Goal: Task Accomplishment & Management: Manage account settings

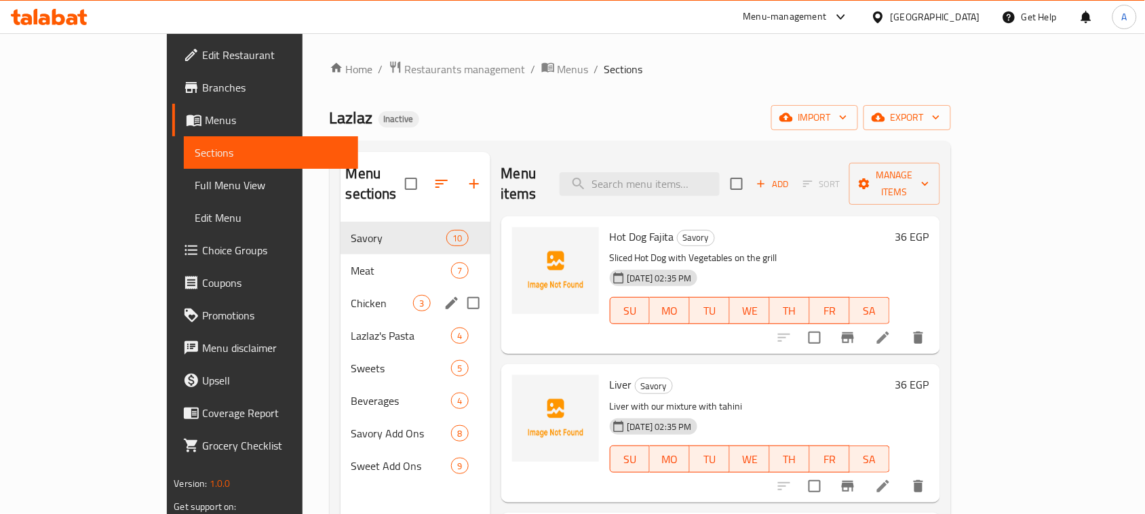
scroll to position [85, 0]
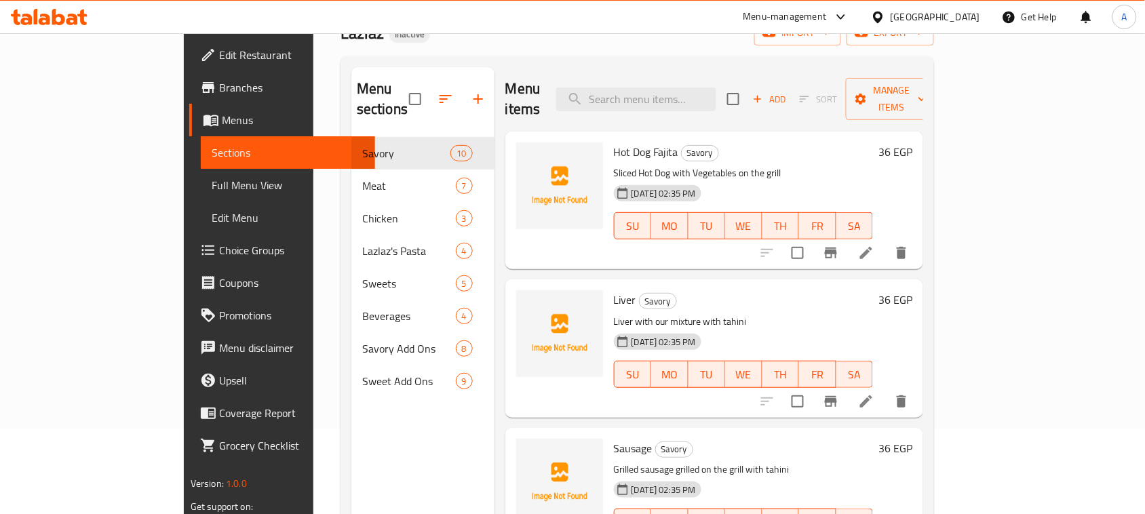
click at [212, 180] on span "Full Menu View" at bounding box center [288, 185] width 153 height 16
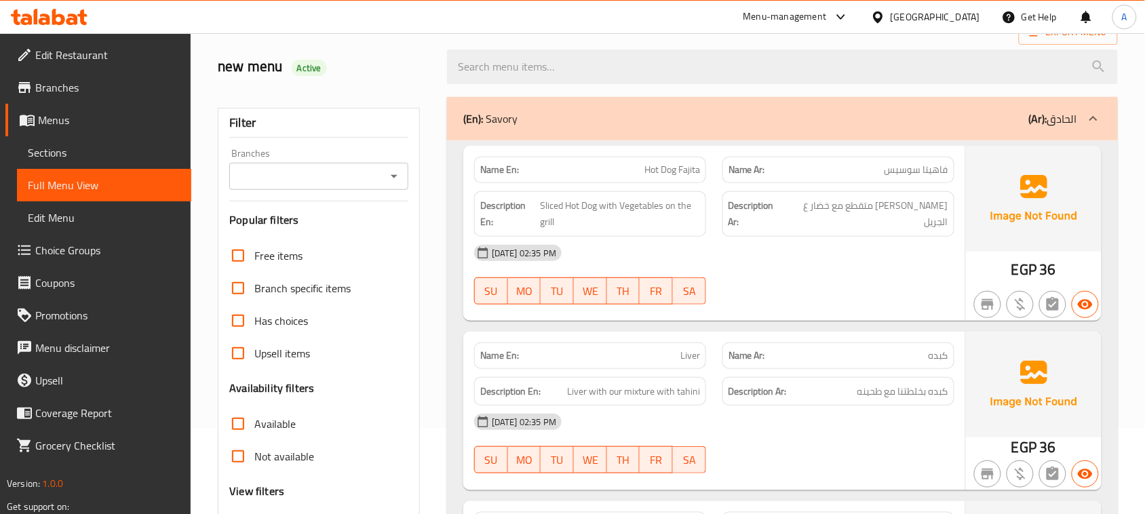
scroll to position [424, 0]
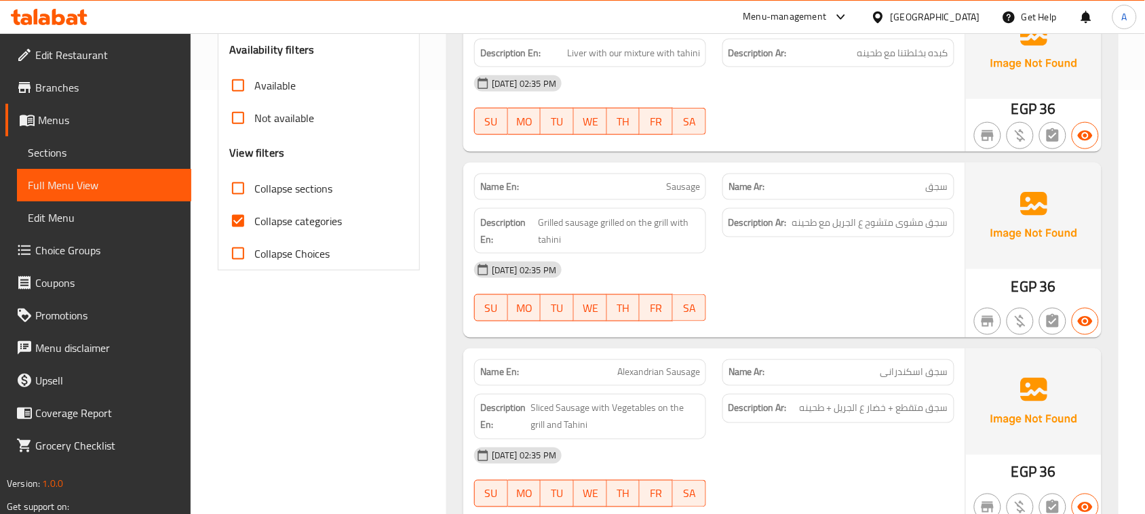
click at [263, 222] on span "Collapse categories" at bounding box center [297, 221] width 87 height 16
click at [254, 222] on input "Collapse categories" at bounding box center [238, 221] width 33 height 33
checkbox input "false"
click at [492, 188] on strong "Name En:" at bounding box center [499, 187] width 39 height 14
click at [490, 188] on strong "Name En:" at bounding box center [499, 187] width 39 height 14
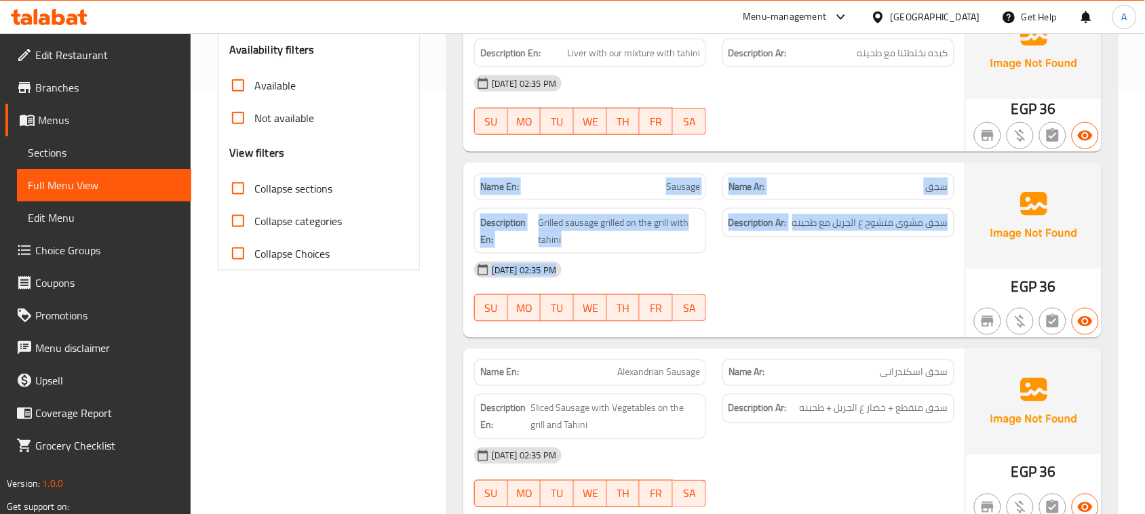
drag, startPoint x: 490, startPoint y: 188, endPoint x: 920, endPoint y: 293, distance: 443.2
click at [917, 293] on div "Name En: Sausage Name Ar: سجق Description En: Grilled sausage grilled on the gr…" at bounding box center [714, 250] width 502 height 175
click at [923, 286] on div "[DATE] 02:35 PM" at bounding box center [714, 270] width 496 height 33
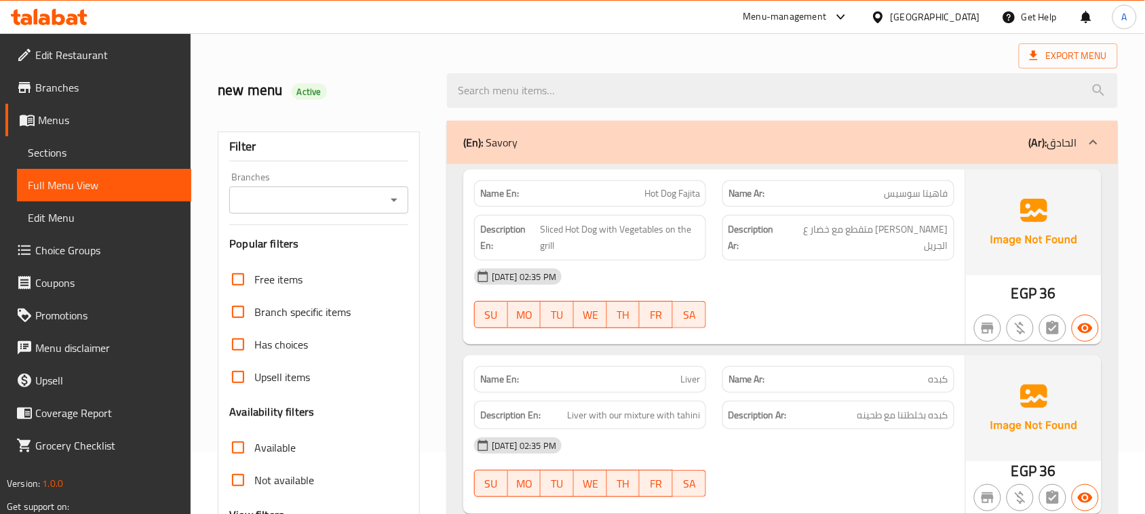
scroll to position [0, 0]
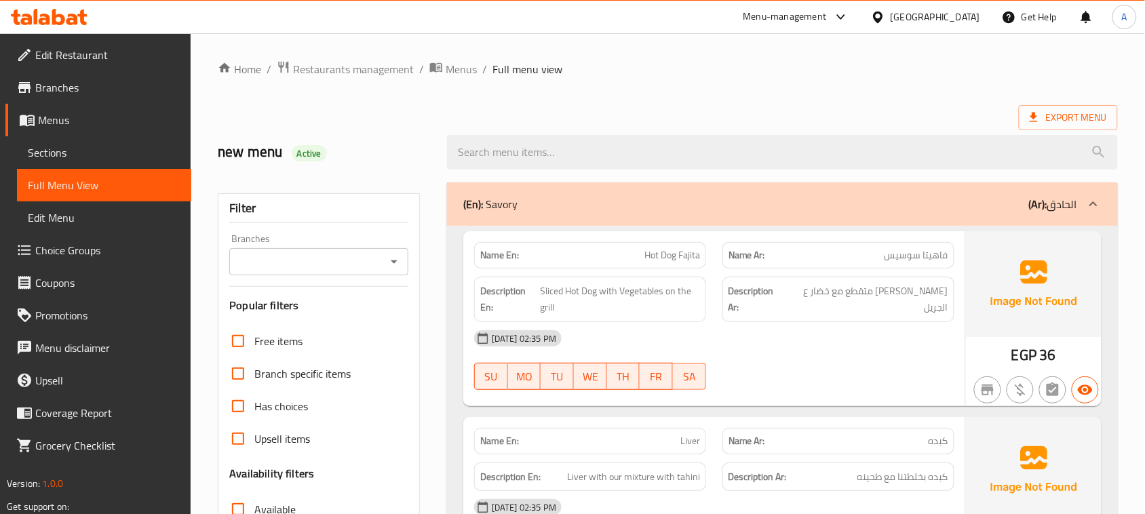
click at [547, 70] on span "Full menu view" at bounding box center [527, 69] width 70 height 16
click at [547, 69] on span "Full menu view" at bounding box center [527, 69] width 70 height 16
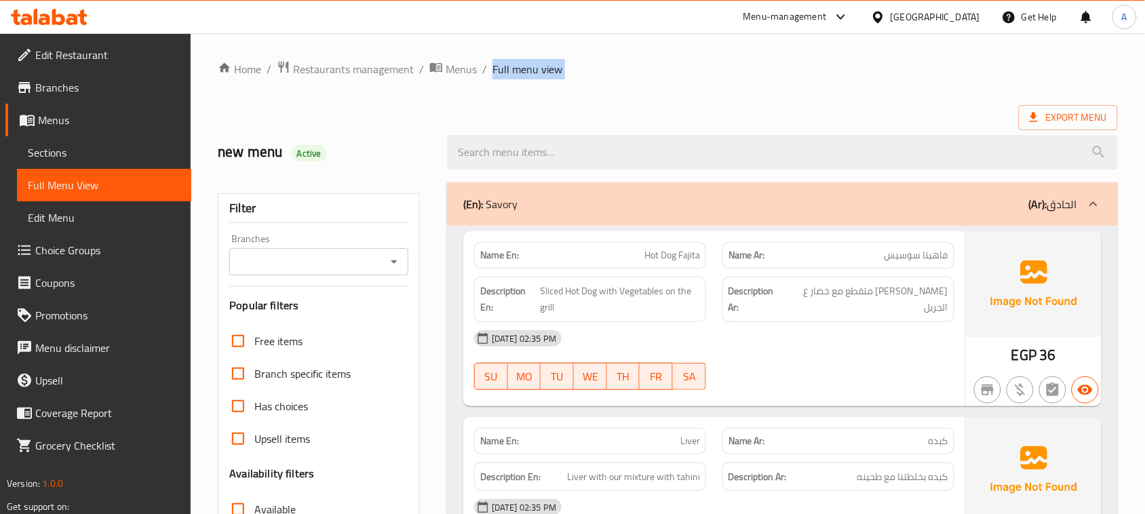
click at [540, 68] on span "Full menu view" at bounding box center [527, 69] width 70 height 16
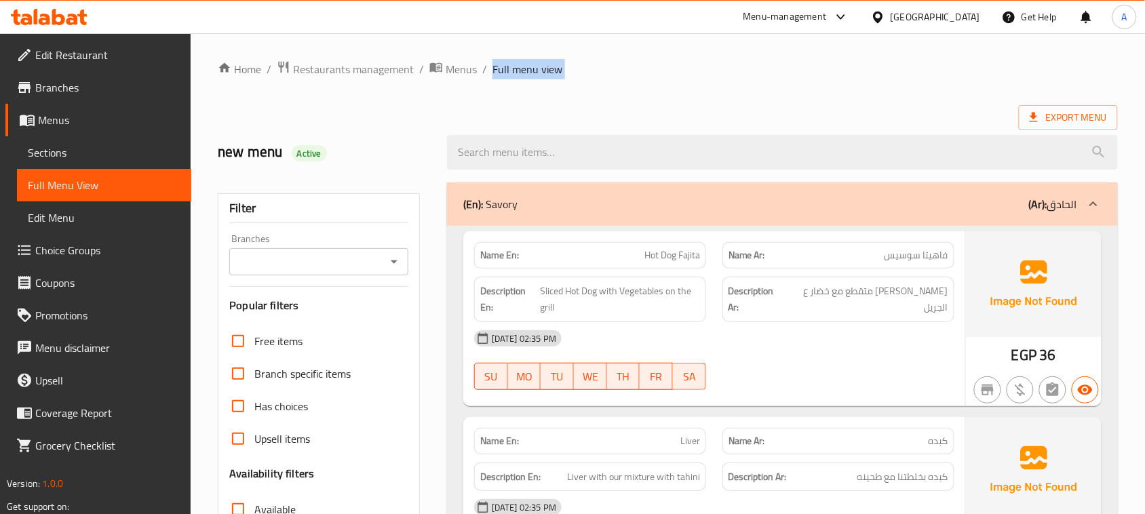
click at [271, 154] on h2 "new menu Active" at bounding box center [324, 152] width 213 height 20
click at [271, 155] on h2 "new menu Active" at bounding box center [324, 152] width 213 height 20
click at [280, 146] on h2 "new menu Active" at bounding box center [324, 152] width 213 height 20
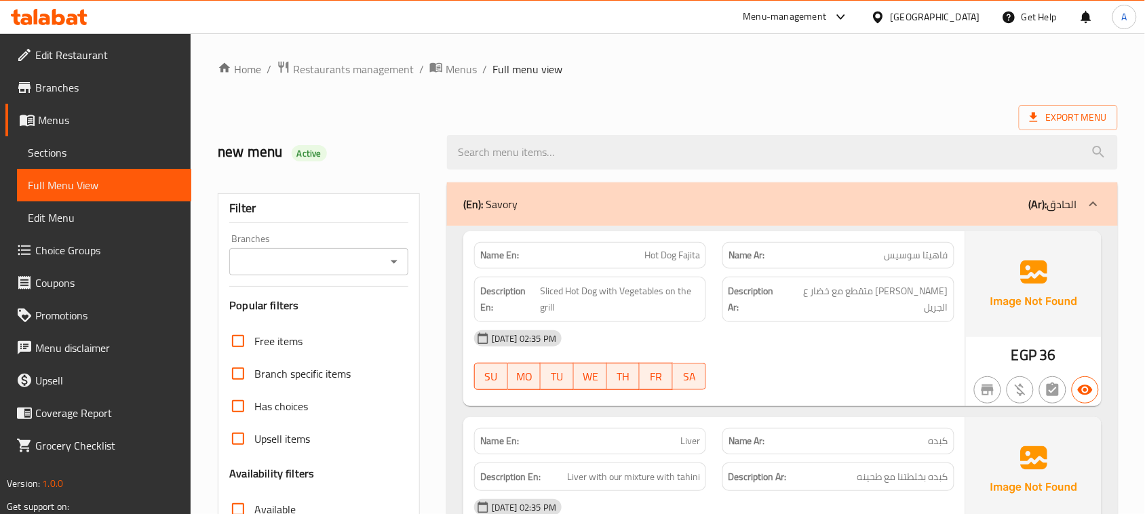
click at [280, 146] on h2 "new menu Active" at bounding box center [324, 152] width 213 height 20
click at [293, 127] on div "new menu Active" at bounding box center [324, 152] width 229 height 60
click at [266, 144] on h2 "new menu Active" at bounding box center [324, 152] width 213 height 20
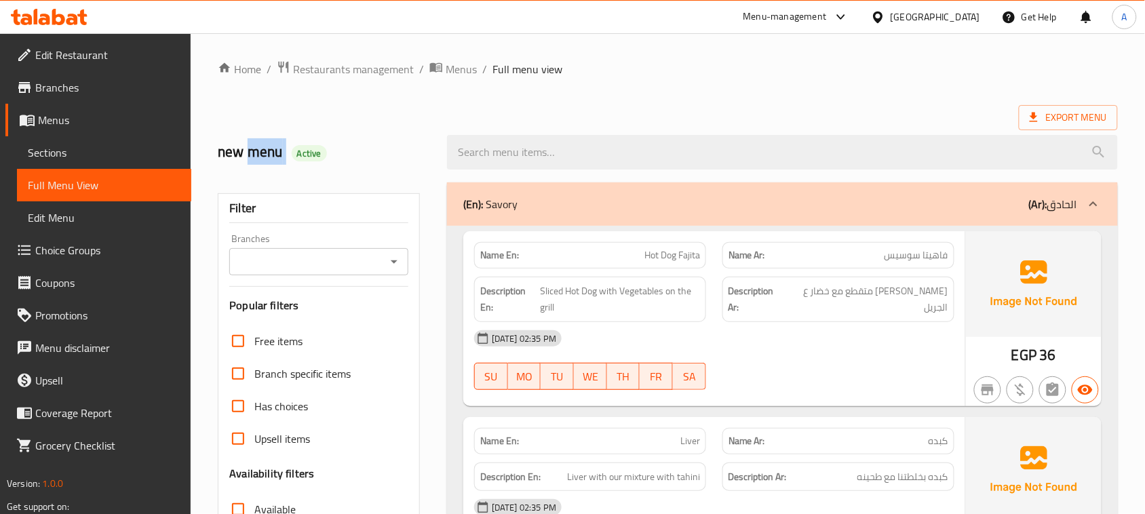
click at [266, 144] on h2 "new menu Active" at bounding box center [324, 152] width 213 height 20
click at [265, 144] on h2 "new menu Active" at bounding box center [324, 152] width 213 height 20
click at [288, 133] on div "new menu Active" at bounding box center [324, 152] width 229 height 60
click at [695, 124] on div "new menu Active" at bounding box center [668, 152] width 916 height 60
click at [736, 109] on div "Export Menu" at bounding box center [668, 117] width 900 height 25
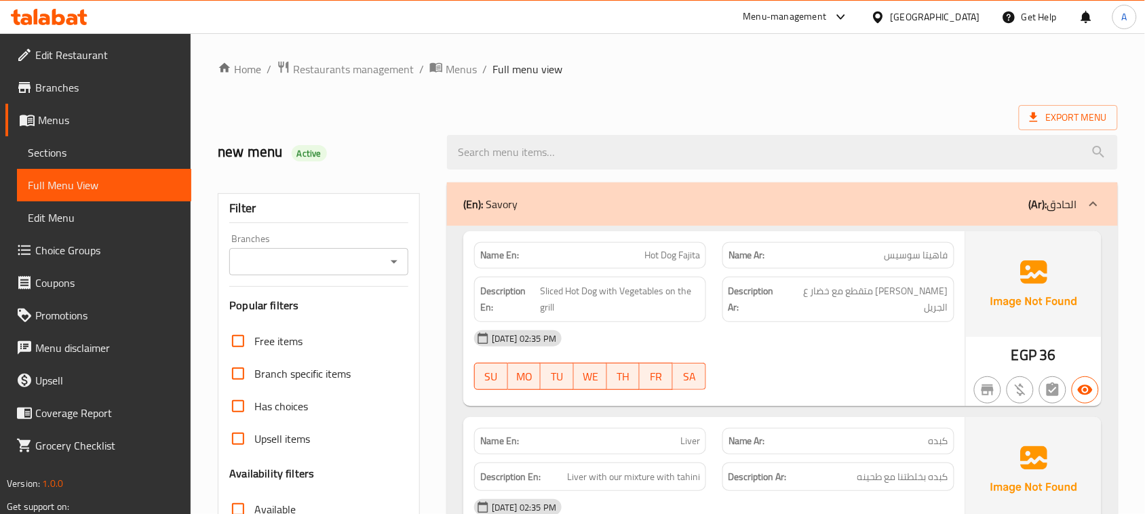
click at [635, 263] on div "Name En: Hot Dog Fajita" at bounding box center [590, 255] width 232 height 26
click at [635, 264] on div "Name En: Hot Dog Fajita" at bounding box center [590, 255] width 232 height 26
click at [771, 336] on div "[DATE] 02:35 PM" at bounding box center [714, 338] width 496 height 33
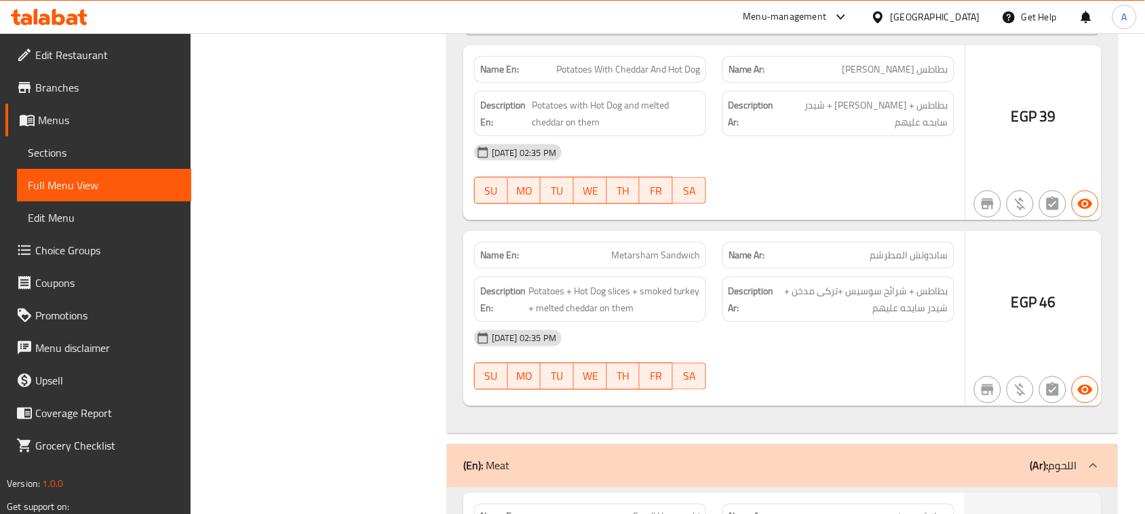
scroll to position [1966, 0]
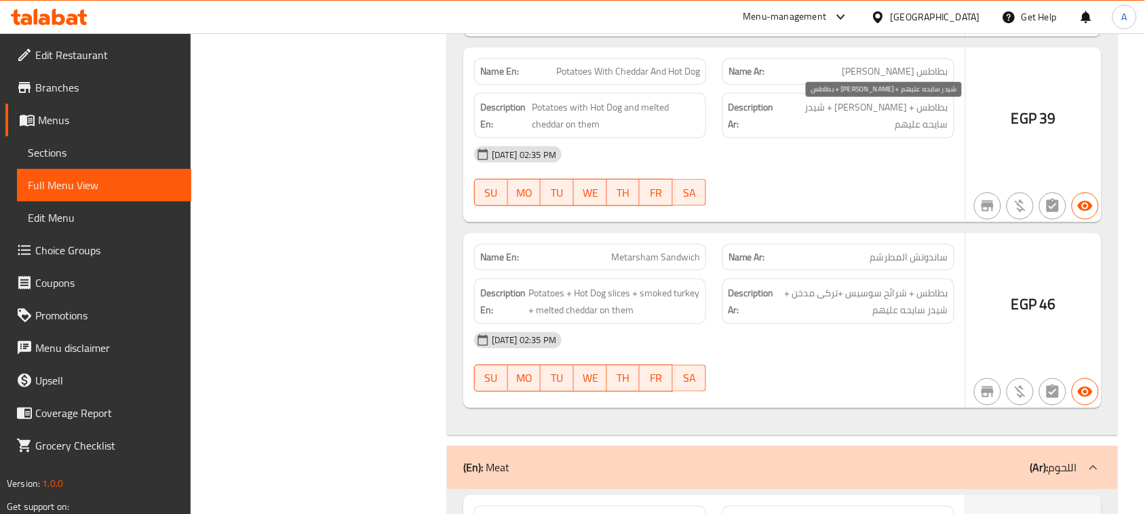
click at [886, 117] on span "بطاطس + سوسيس + شيدر سايحه عليهم" at bounding box center [863, 115] width 167 height 33
click at [862, 171] on div "[DATE] 02:35 PM" at bounding box center [714, 154] width 496 height 33
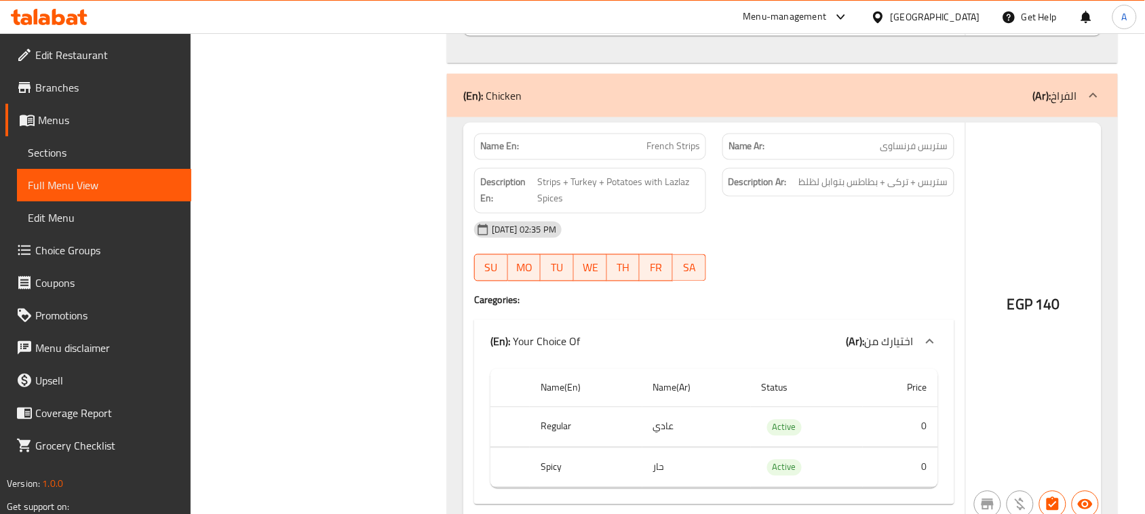
scroll to position [3729, 0]
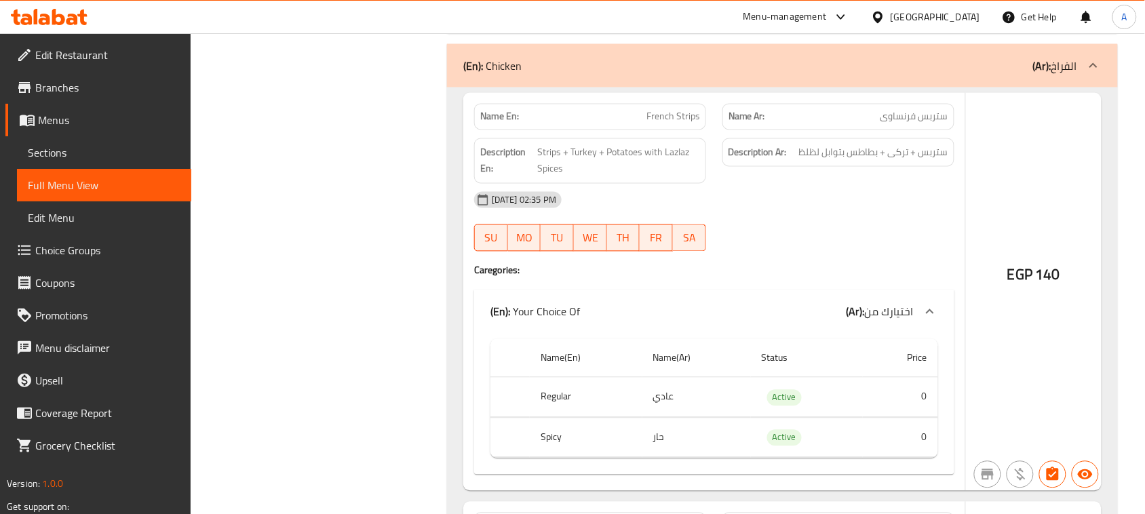
click at [656, 110] on span "French Strips" at bounding box center [673, 117] width 54 height 14
click at [912, 110] on span "ستربس فرنساوى" at bounding box center [914, 117] width 68 height 14
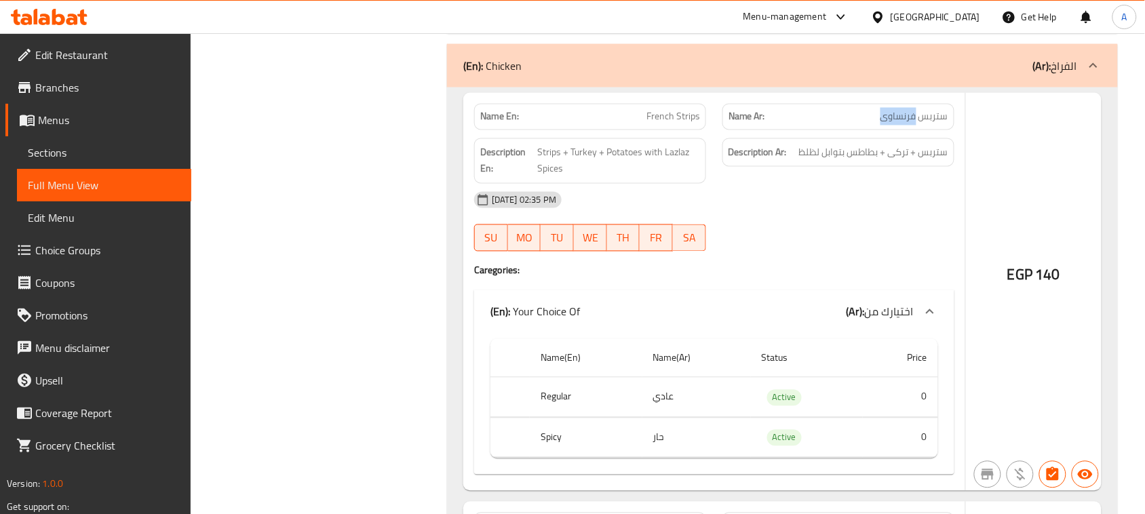
click at [912, 110] on span "ستربس فرنساوى" at bounding box center [914, 117] width 68 height 14
drag, startPoint x: 916, startPoint y: 129, endPoint x: 917, endPoint y: 137, distance: 8.2
click at [917, 137] on div "Description Ar: ستربس + تركى + بطاطس بتوابل لظلظ" at bounding box center [838, 161] width 248 height 62
click at [914, 141] on div "Description Ar: ستربس + تركى + بطاطس بتوابل لظلظ" at bounding box center [838, 152] width 232 height 29
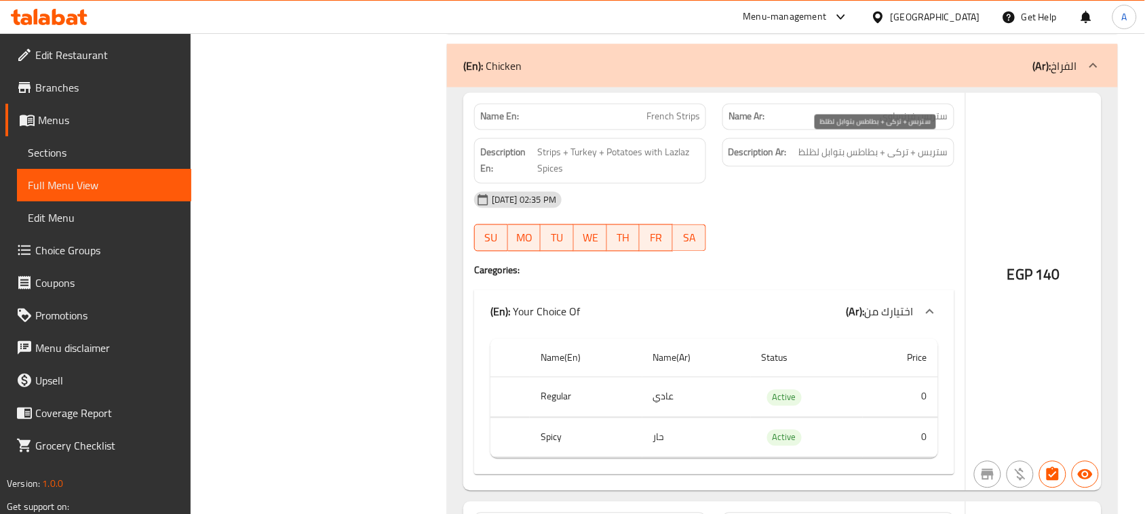
click at [913, 144] on span "ستربس + تركى + بطاطس بتوابل لظلظ" at bounding box center [873, 152] width 149 height 17
click at [892, 144] on span "ستربس + تركى + بطاطس بتوابل لظلظ" at bounding box center [873, 152] width 149 height 17
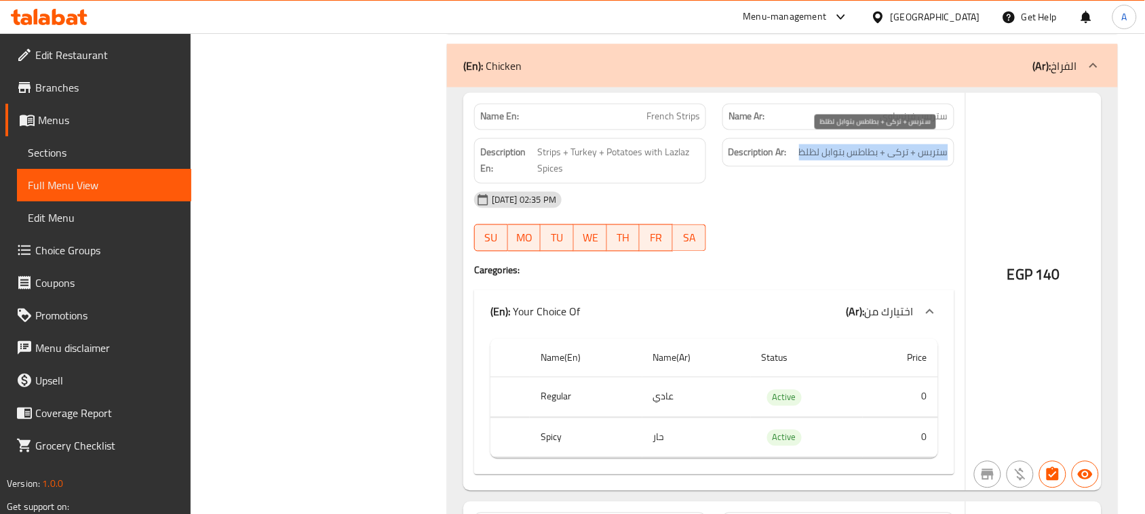
click at [892, 144] on span "ستربس + تركى + بطاطس بتوابل لظلظ" at bounding box center [873, 152] width 149 height 17
click at [822, 167] on div "Description Ar: ستربس + تركى + بطاطس بتوابل لظلظ" at bounding box center [838, 161] width 248 height 62
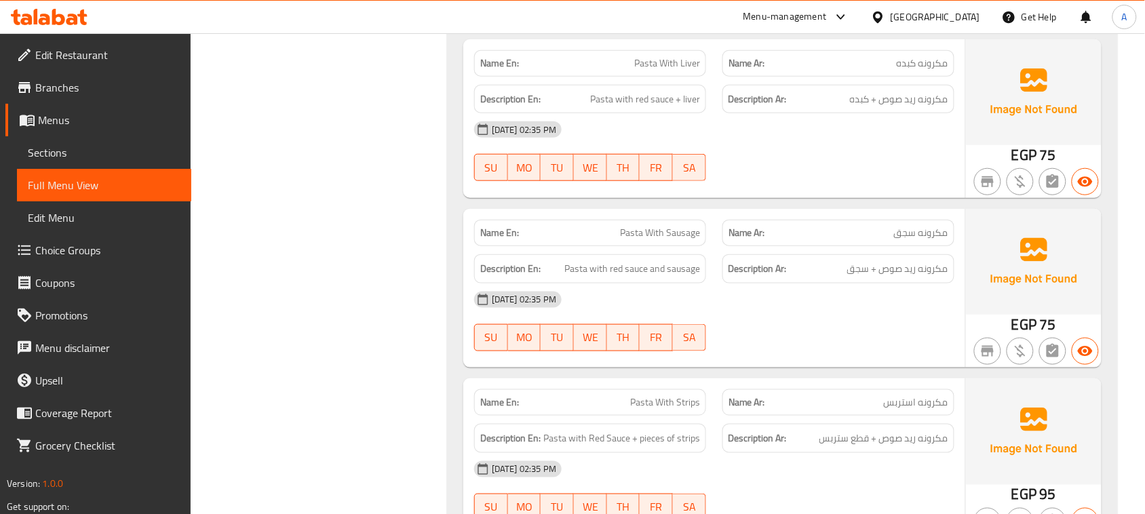
scroll to position [4882, 0]
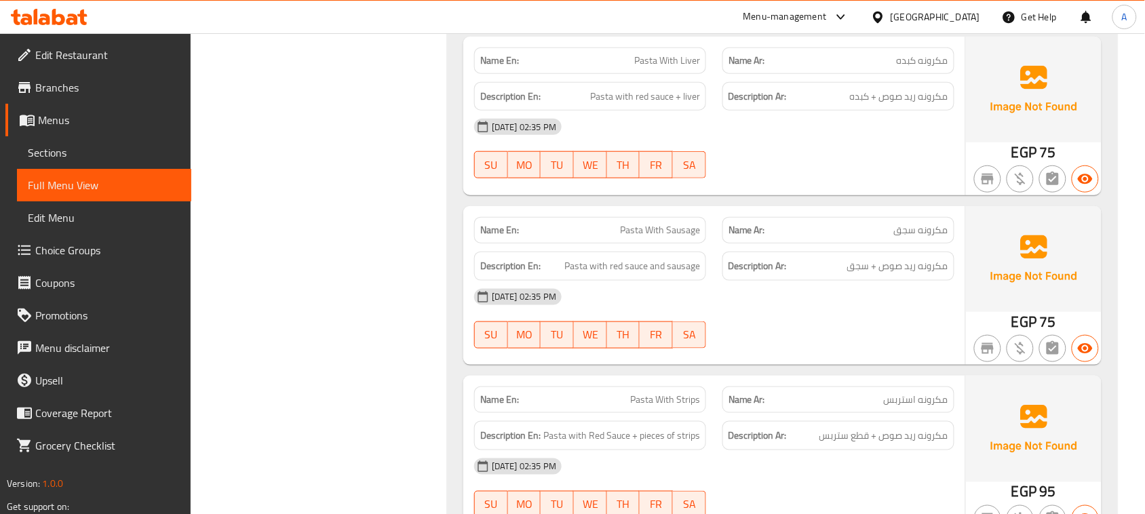
click at [497, 54] on strong "Name En:" at bounding box center [499, 61] width 39 height 14
click at [634, 97] on span "Pasta with red sauce + liver" at bounding box center [645, 96] width 110 height 17
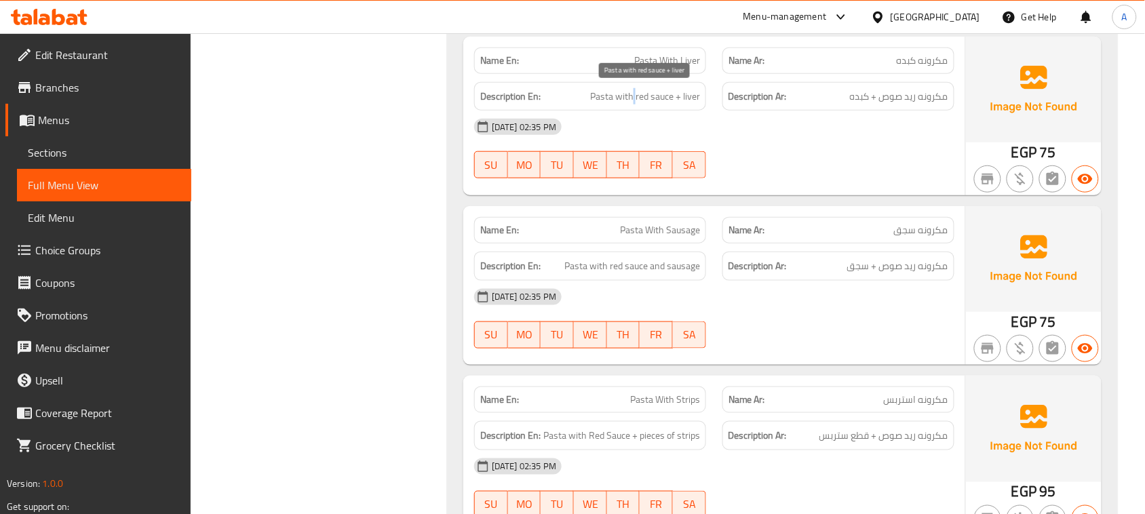
click at [634, 97] on span "Pasta with red sauce + liver" at bounding box center [645, 96] width 110 height 17
click at [715, 138] on div "[DATE] 02:35 PM" at bounding box center [714, 127] width 496 height 33
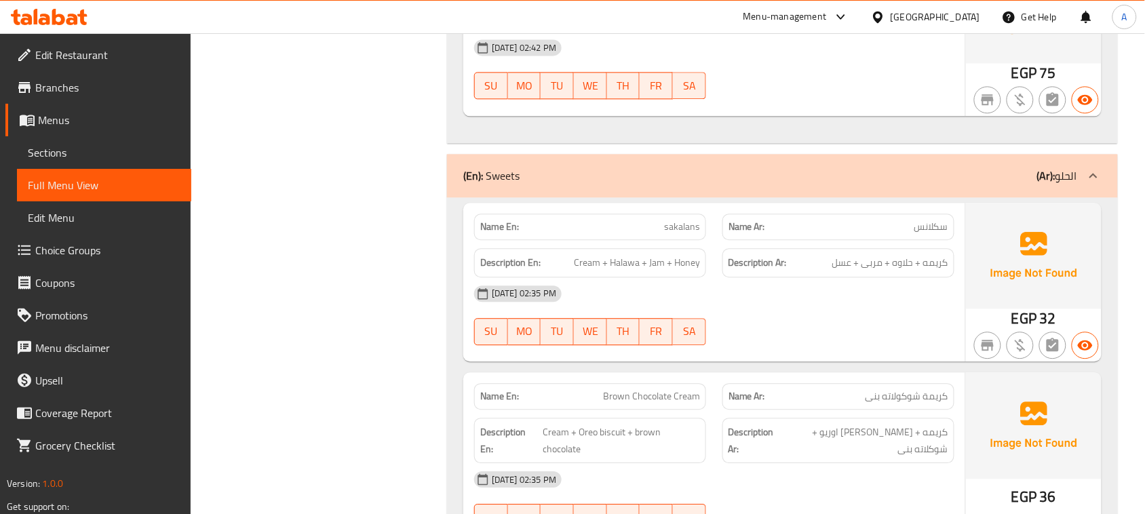
scroll to position [5526, 0]
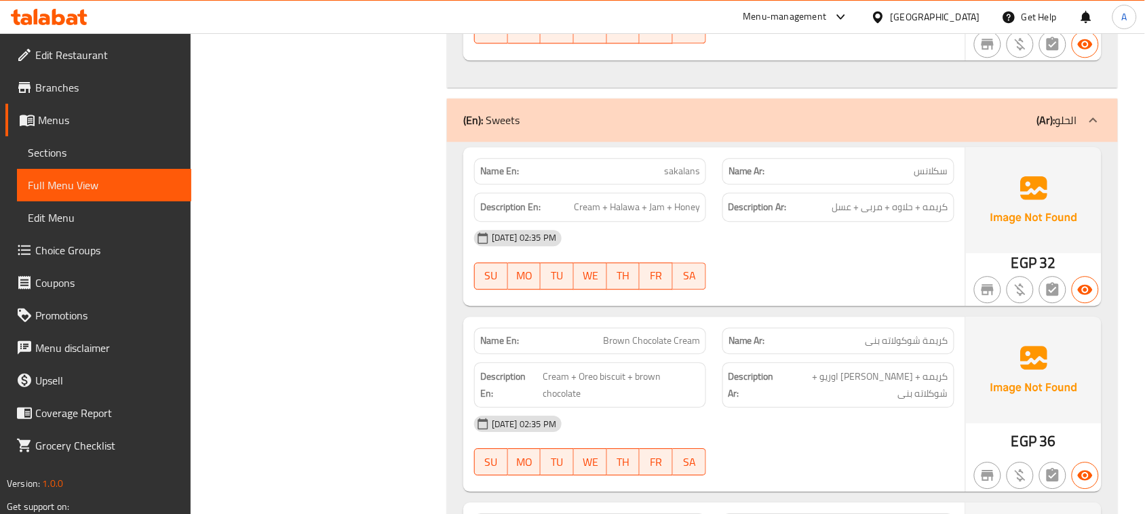
click at [712, 272] on div "SU MO TU WE TH FR SA" at bounding box center [590, 275] width 248 height 43
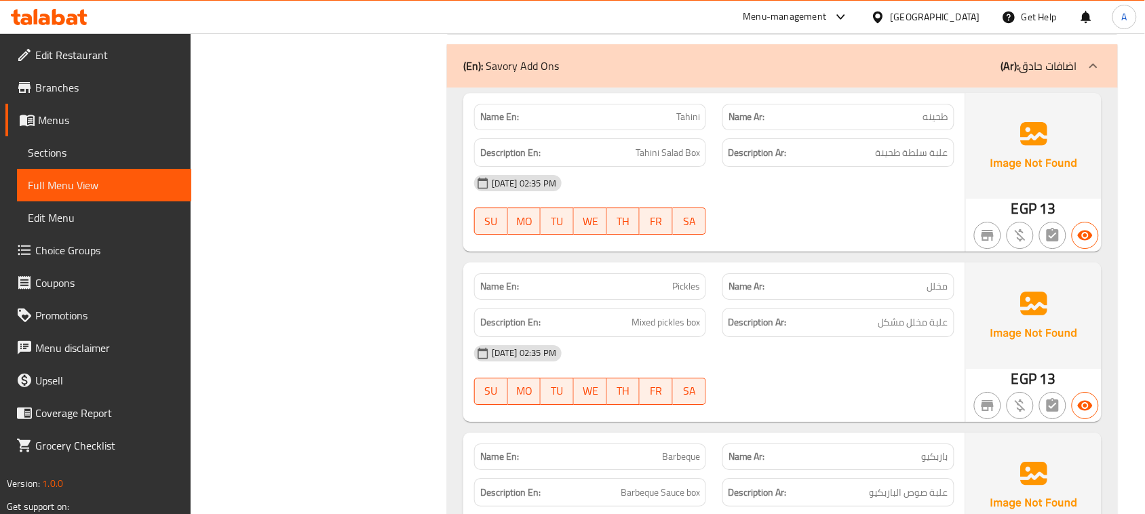
scroll to position [7323, 0]
click at [496, 111] on strong "Name En:" at bounding box center [499, 118] width 39 height 14
click at [666, 146] on span "Tahini Salad Box" at bounding box center [667, 154] width 64 height 17
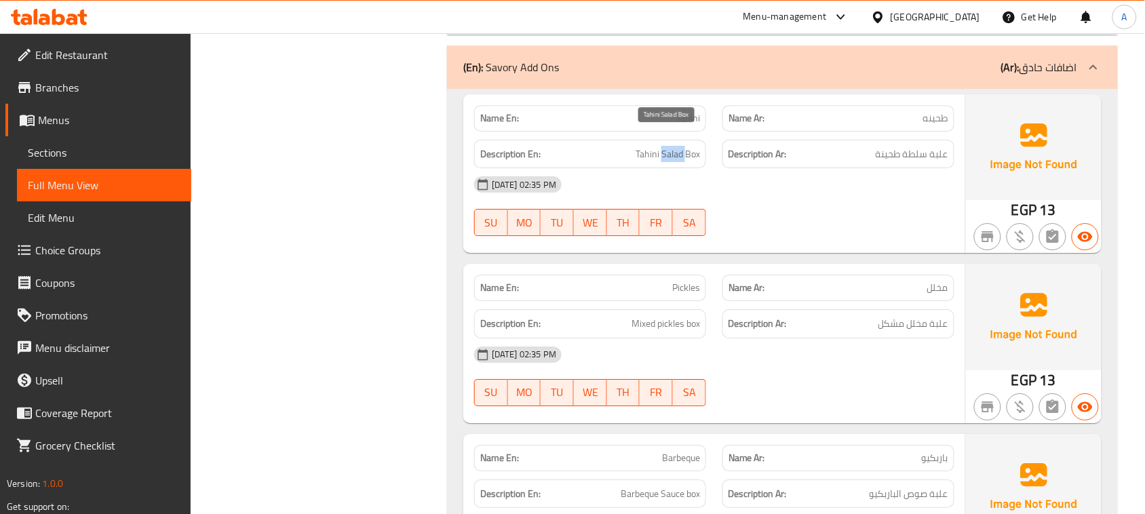
click at [666, 146] on span "Tahini Salad Box" at bounding box center [667, 154] width 64 height 17
click at [886, 149] on div "Description Ar: علبة سلطة طحينة" at bounding box center [838, 154] width 232 height 29
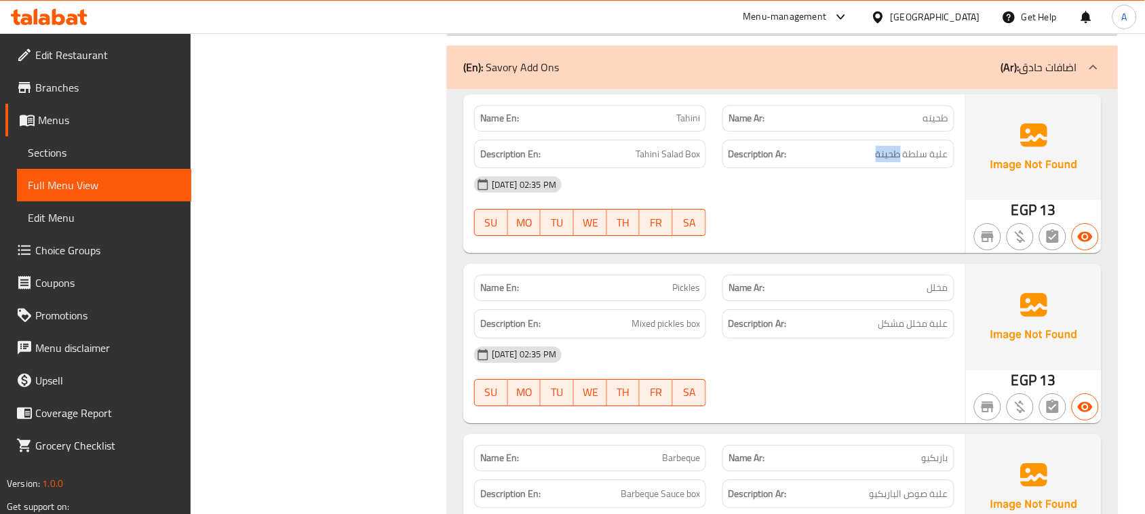
click at [886, 149] on div "Description Ar: علبة سلطة طحينة" at bounding box center [838, 154] width 232 height 29
click at [886, 150] on div "Description Ar: علبة سلطة طحينة" at bounding box center [838, 154] width 232 height 29
click at [903, 148] on div "Description Ar: علبة سلطة طحينة" at bounding box center [838, 154] width 232 height 29
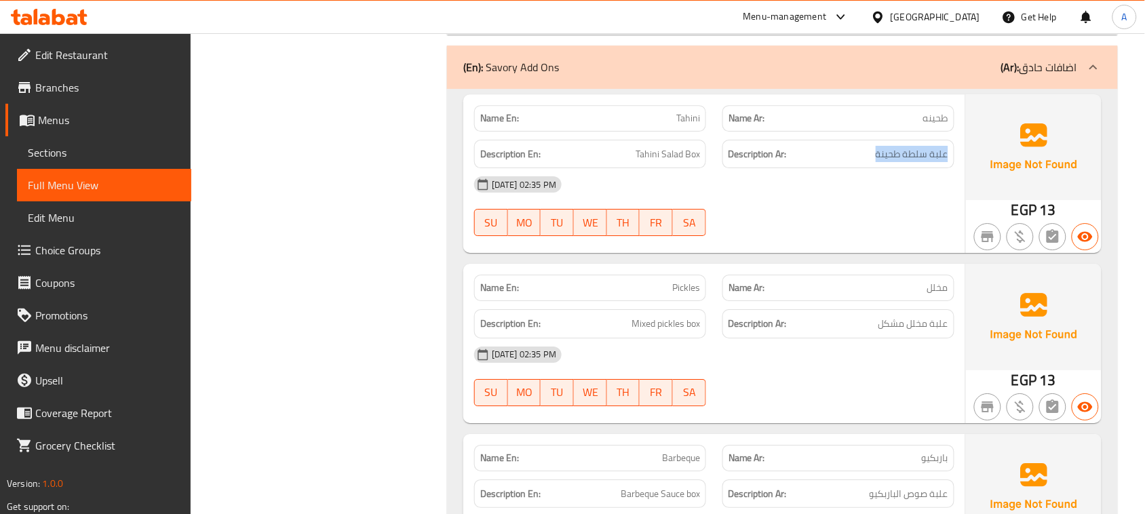
click at [903, 148] on div "Description Ar: علبة سلطة طحينة" at bounding box center [838, 154] width 232 height 29
click at [898, 185] on div "[DATE] 02:35 PM" at bounding box center [714, 184] width 496 height 33
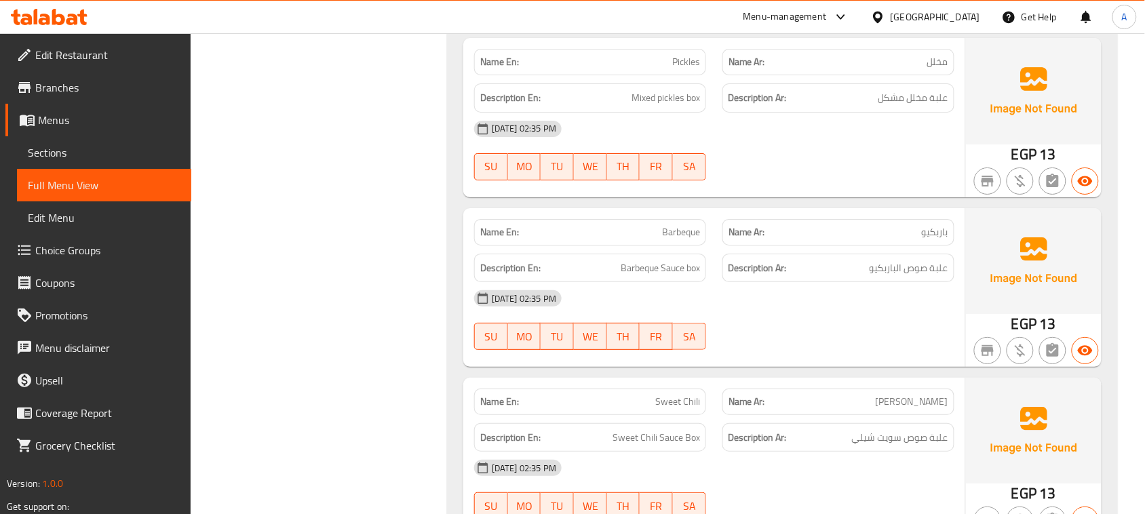
scroll to position [7554, 0]
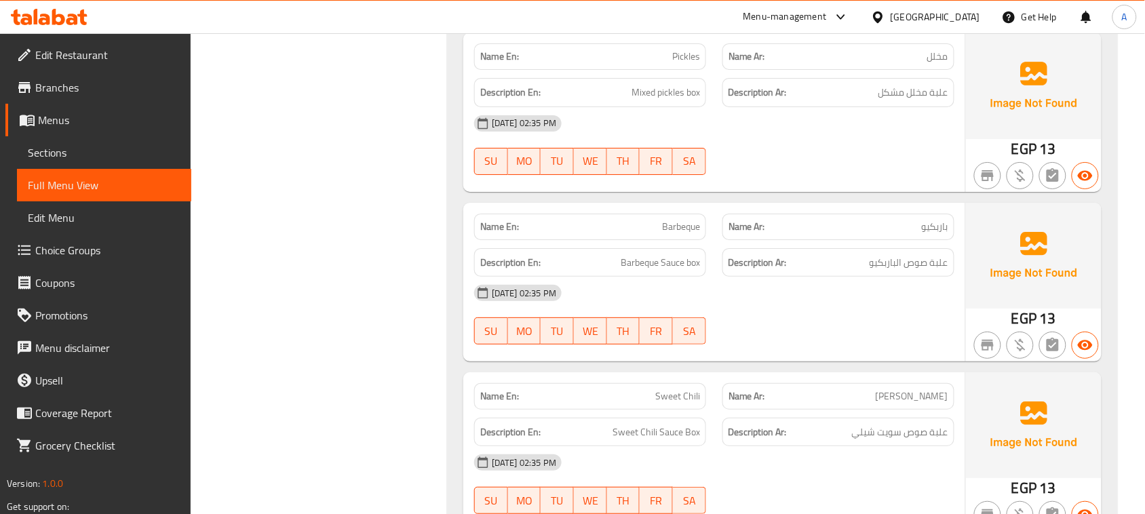
click at [909, 167] on div at bounding box center [838, 175] width 248 height 16
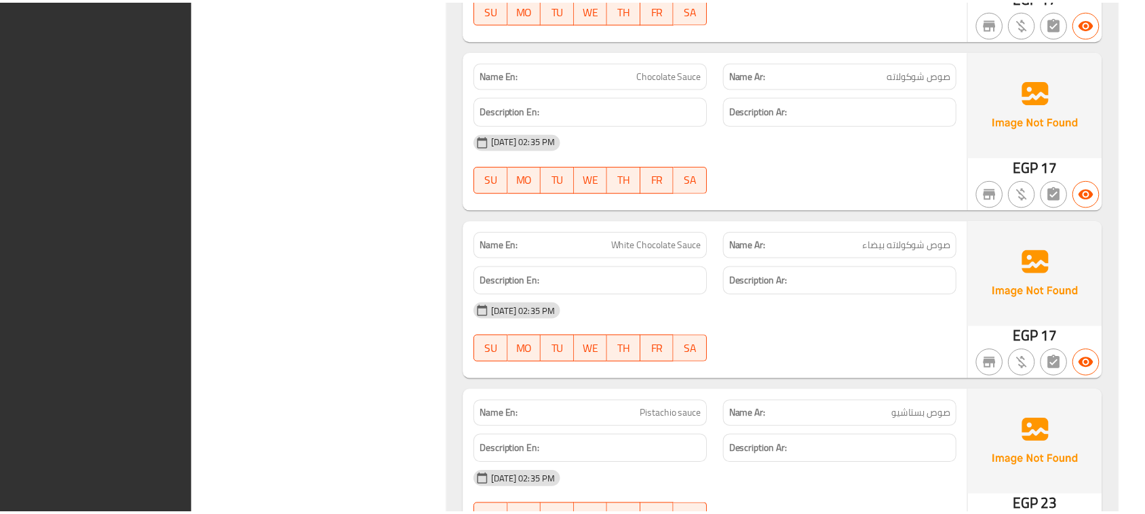
scroll to position [9859, 0]
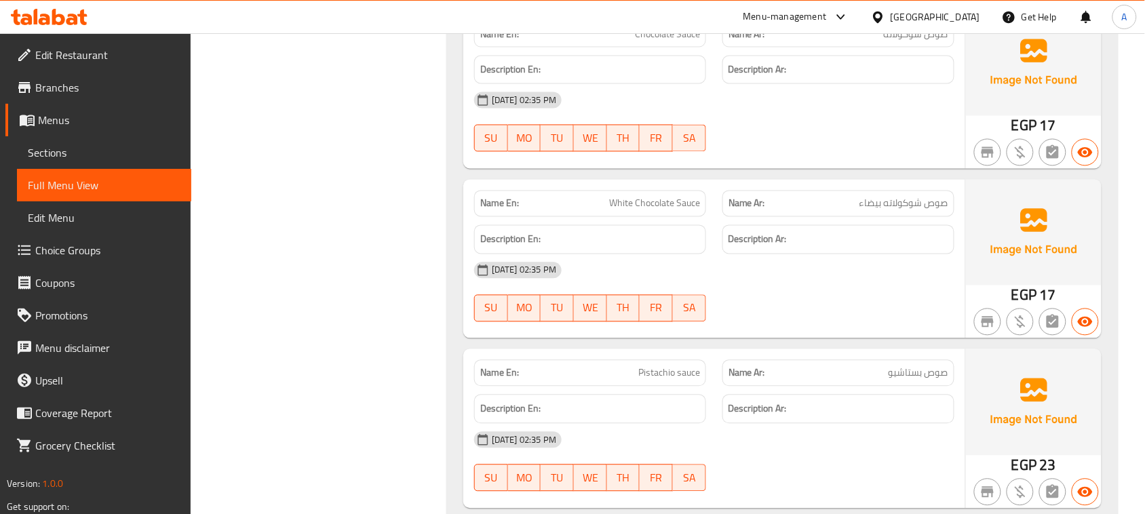
click at [75, 52] on span "Edit Restaurant" at bounding box center [107, 55] width 145 height 16
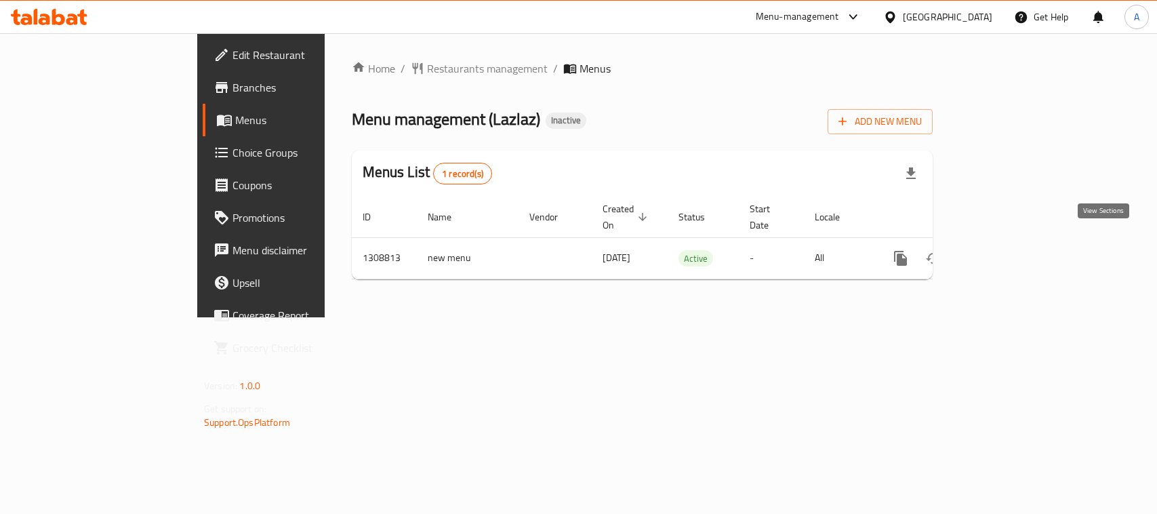
click at [1007, 250] on icon "enhanced table" at bounding box center [999, 258] width 16 height 16
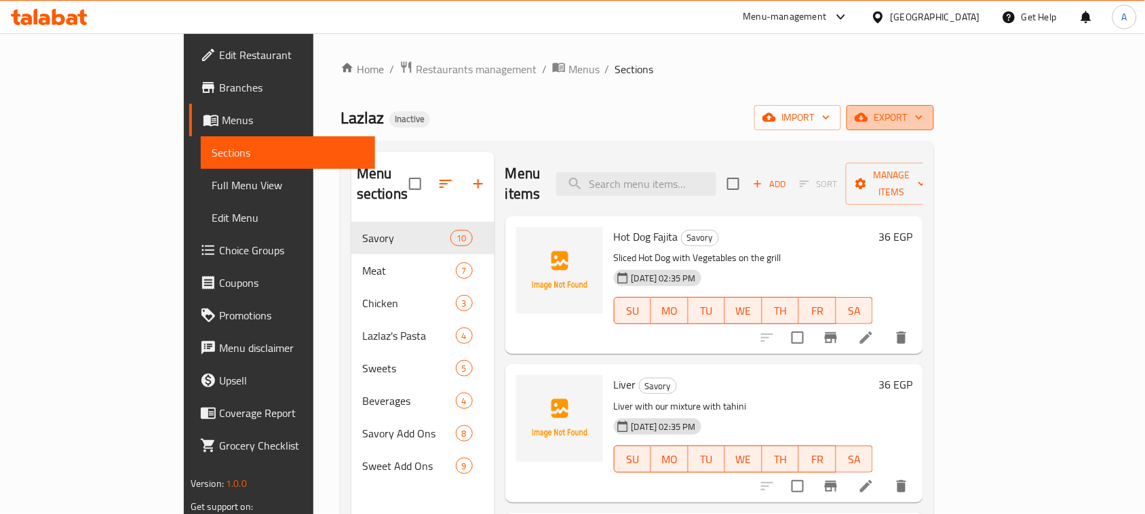
click at [923, 110] on span "export" at bounding box center [890, 117] width 66 height 17
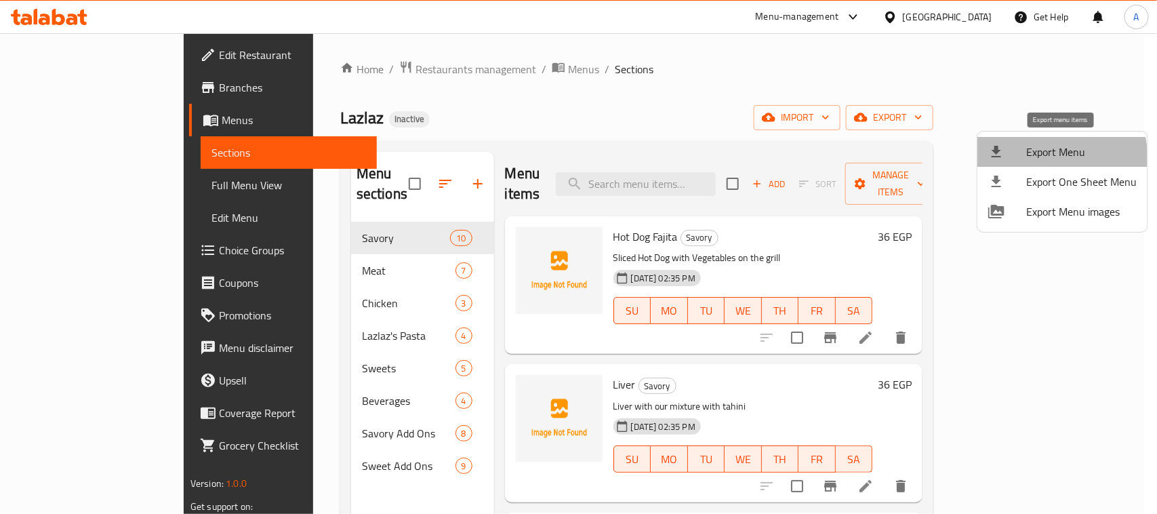
click at [1020, 161] on li "Export Menu" at bounding box center [1063, 152] width 170 height 30
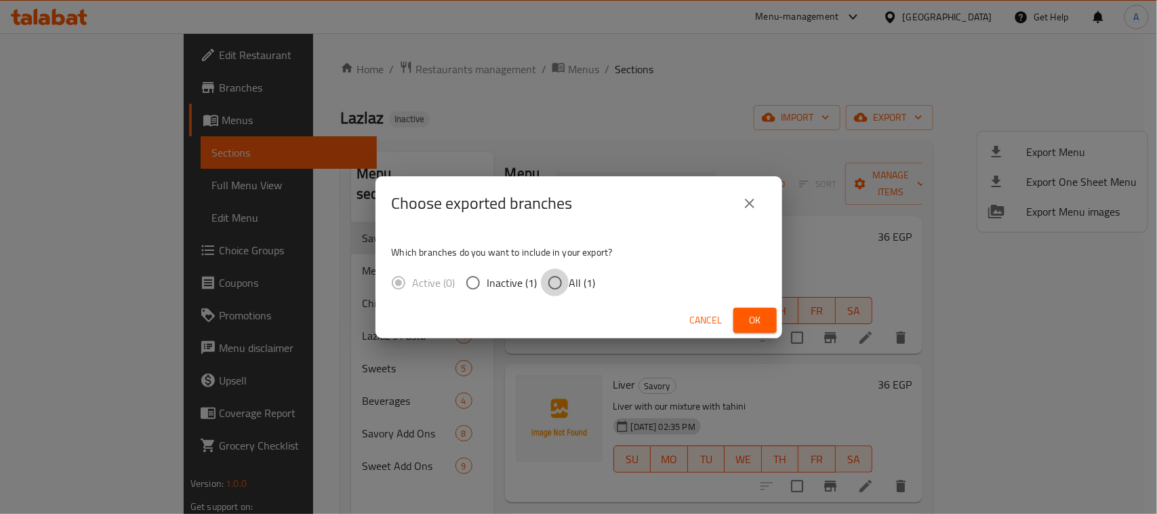
click at [559, 283] on input "All (1)" at bounding box center [555, 282] width 28 height 28
radio input "true"
click at [747, 317] on span "Ok" at bounding box center [755, 320] width 22 height 17
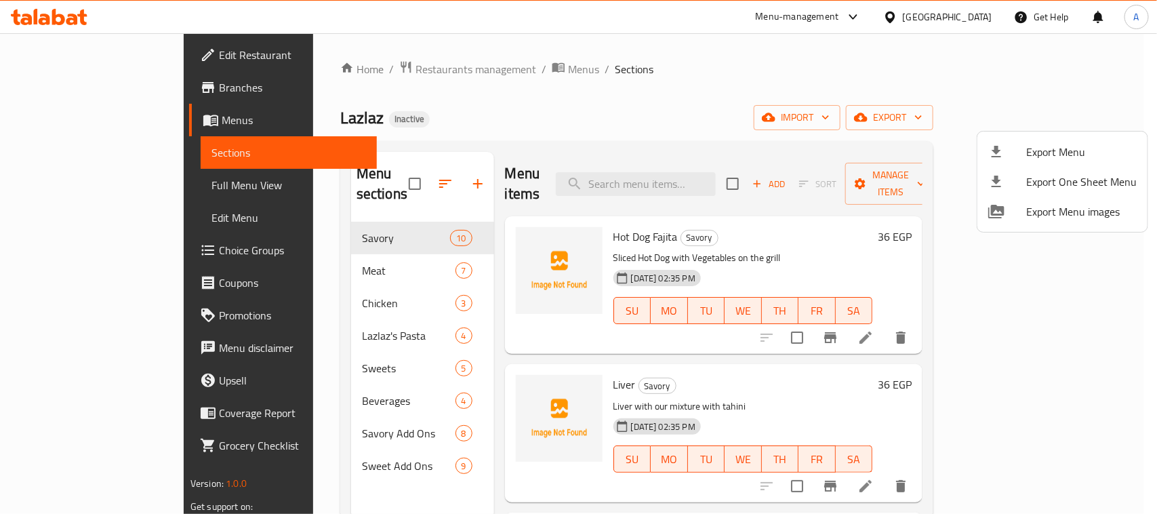
click at [83, 60] on div at bounding box center [578, 257] width 1157 height 514
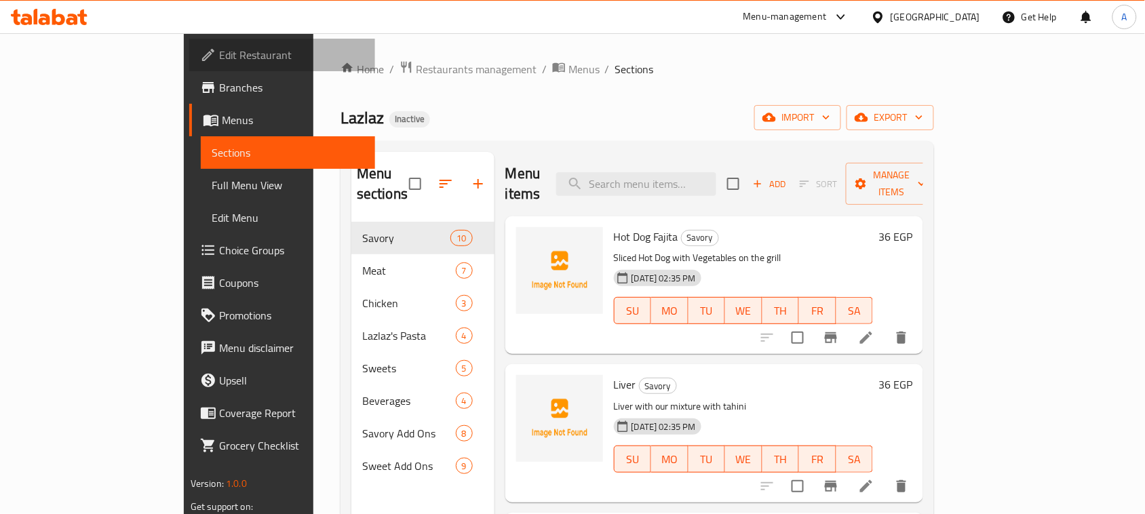
click at [219, 60] on span "Edit Restaurant" at bounding box center [291, 55] width 145 height 16
